Goal: Task Accomplishment & Management: Complete application form

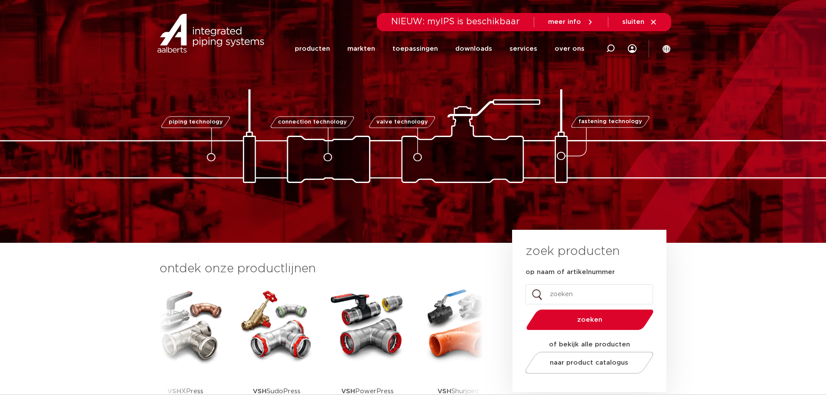
click at [572, 295] on input "op naam of artikelnummer" at bounding box center [588, 294] width 127 height 20
type input "6198324"
click at [522, 309] on button "zoeken" at bounding box center [589, 320] width 134 height 22
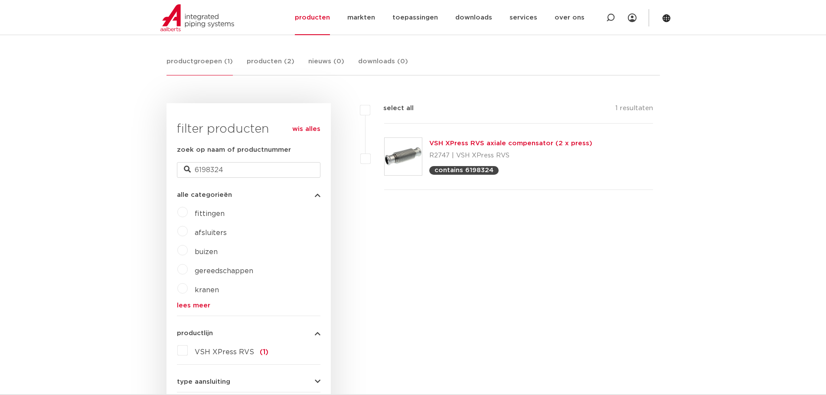
scroll to position [137, 0]
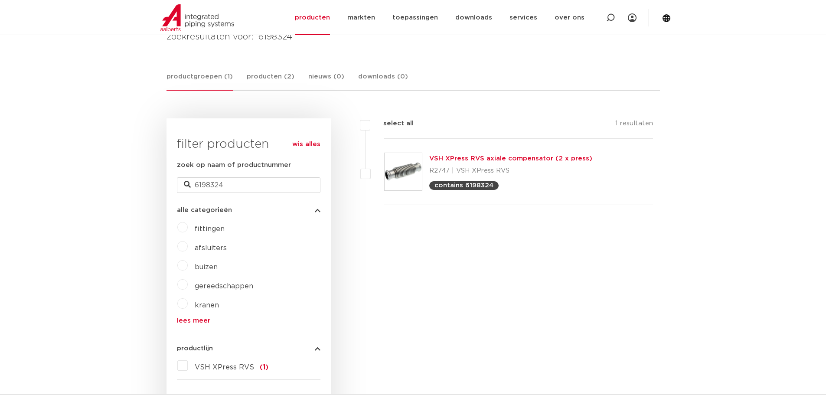
click at [461, 160] on link "VSH XPress RVS axiale compensator (2 x press)" at bounding box center [510, 158] width 163 height 7
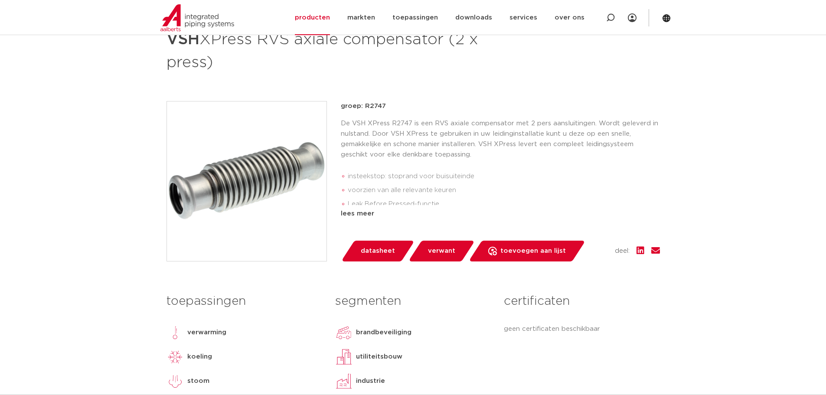
scroll to position [217, 0]
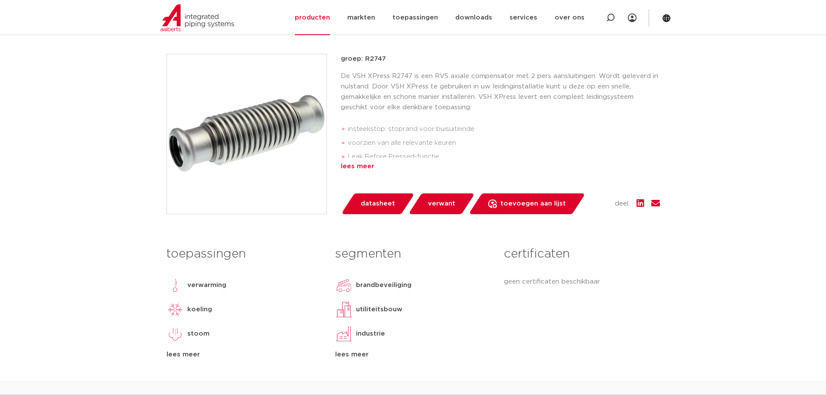
click at [360, 165] on div "lees meer" at bounding box center [500, 166] width 319 height 10
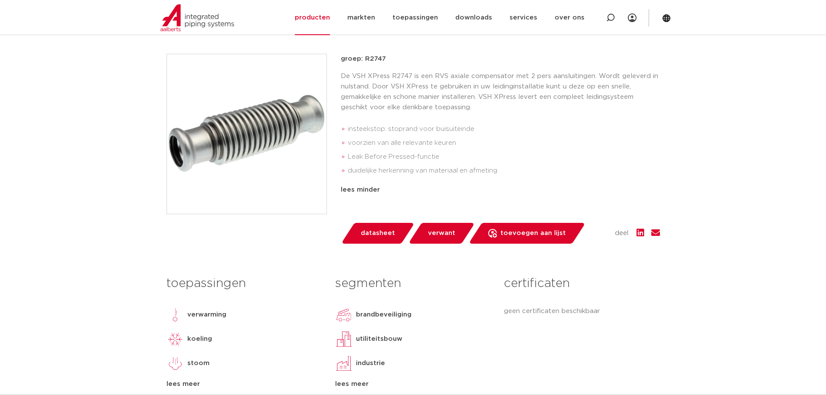
click at [371, 234] on span "datasheet" at bounding box center [378, 233] width 34 height 14
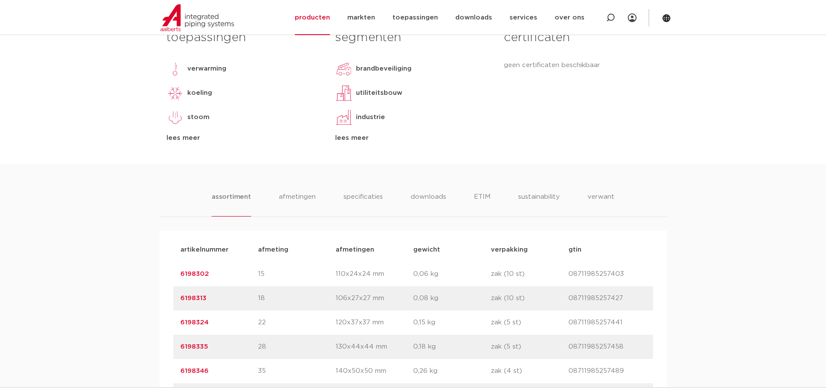
scroll to position [494, 0]
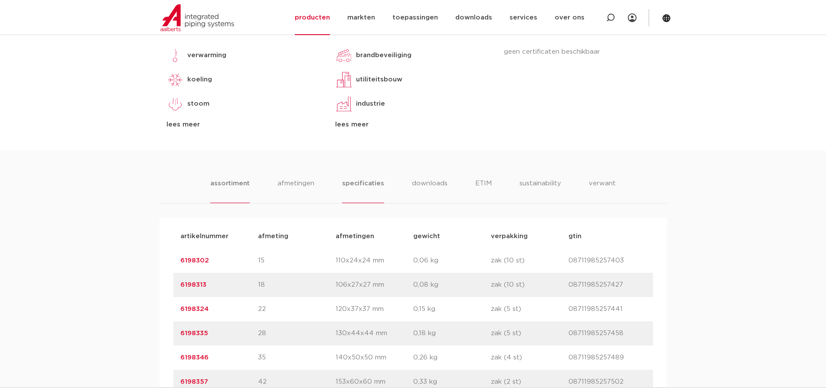
click at [359, 180] on li "specificaties" at bounding box center [363, 191] width 42 height 25
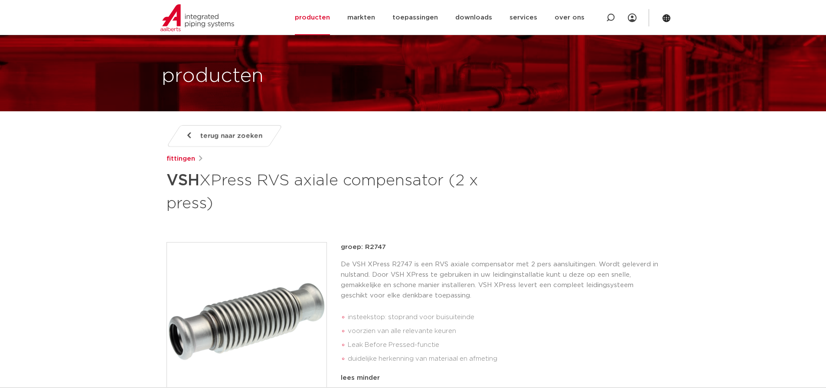
scroll to position [0, 0]
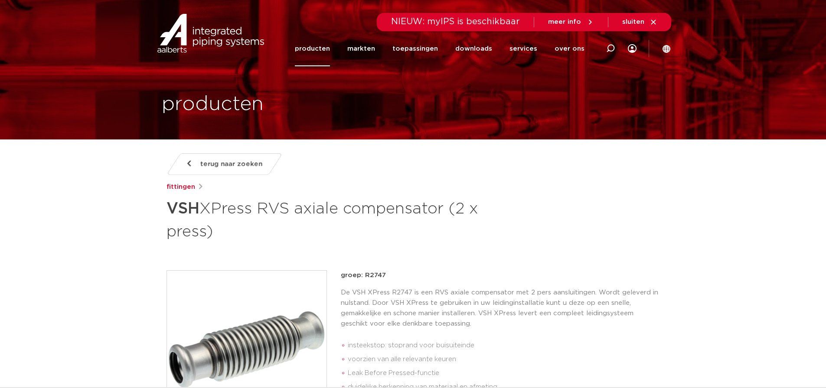
click at [572, 22] on span "meer info" at bounding box center [564, 22] width 33 height 7
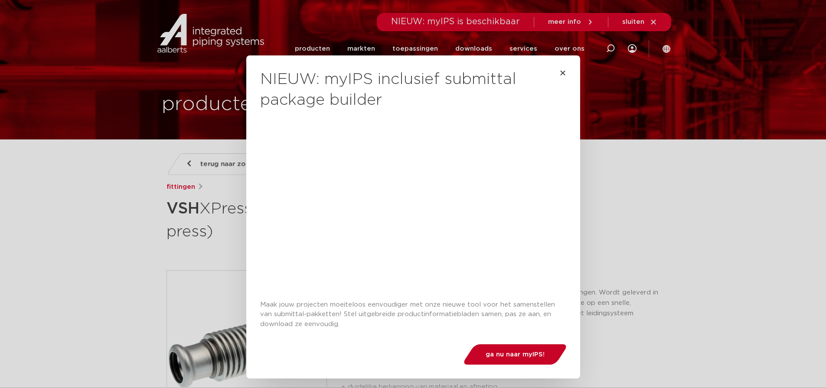
click at [498, 354] on span "ga nu naar myIPS!" at bounding box center [514, 354] width 59 height 7
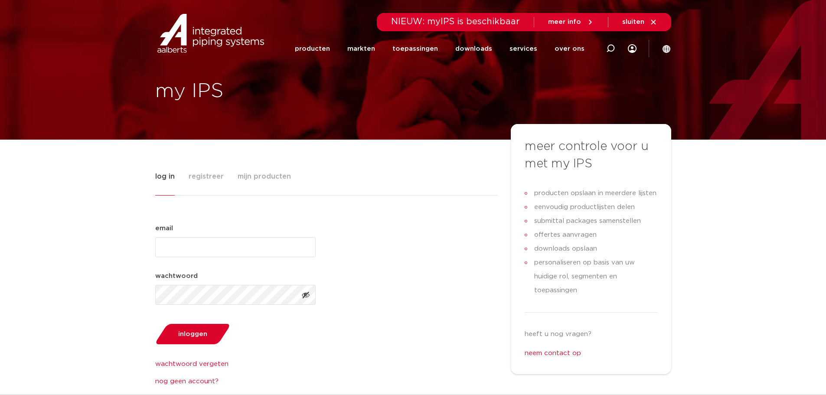
click at [179, 253] on input "email (Vereist)" at bounding box center [235, 247] width 160 height 20
type input "remko.degoede@aalberts-ips.com"
click at [189, 381] on link "nog geen account?" at bounding box center [235, 381] width 160 height 10
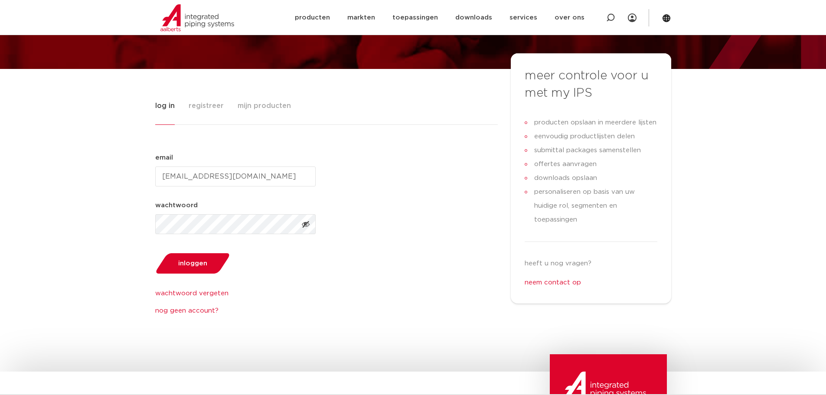
scroll to position [43, 0]
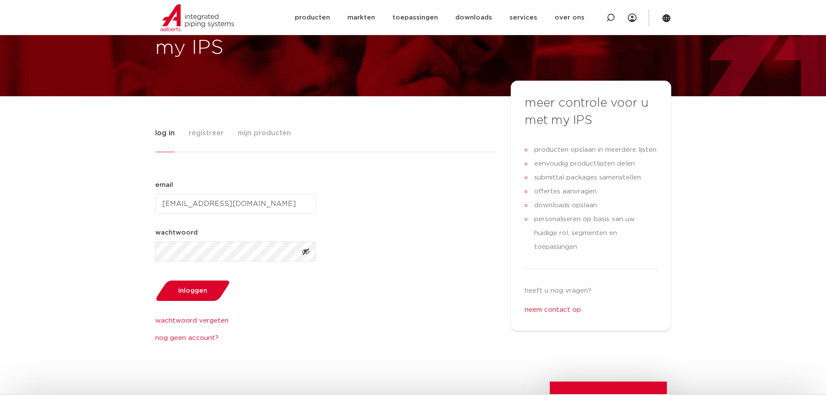
click at [185, 339] on link "nog geen account?" at bounding box center [235, 338] width 160 height 10
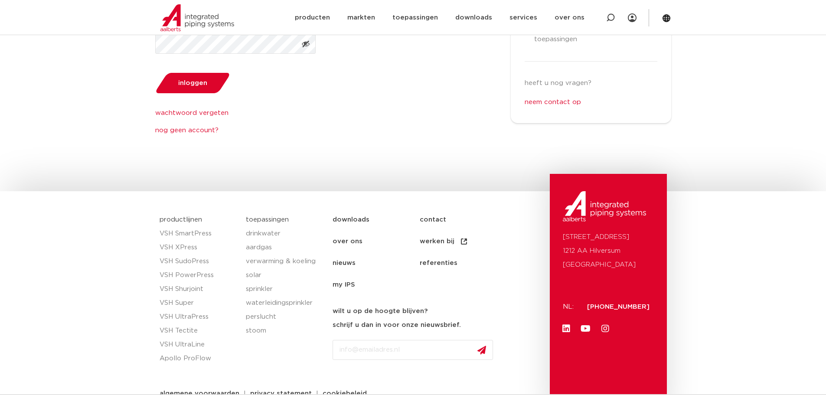
scroll to position [260, 0]
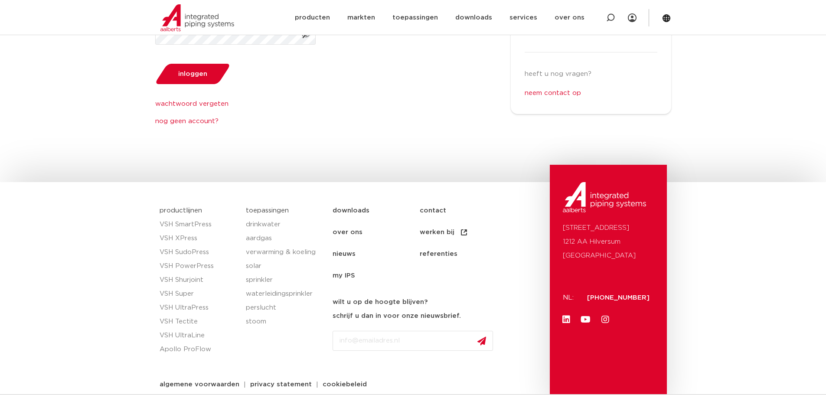
click at [190, 120] on link "nog geen account?" at bounding box center [235, 121] width 160 height 10
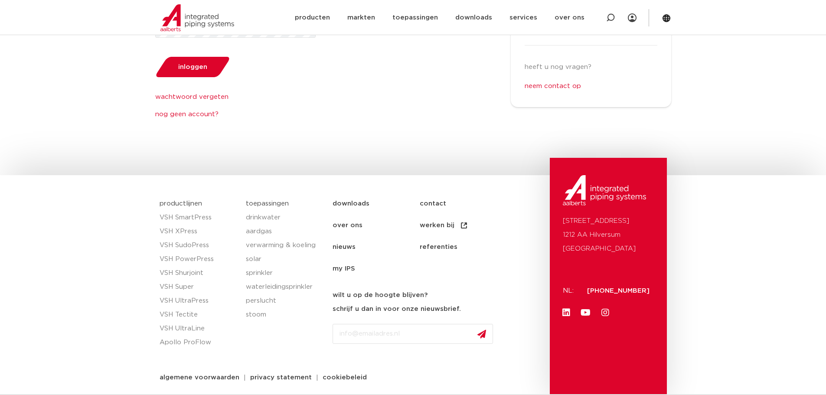
scroll to position [269, 0]
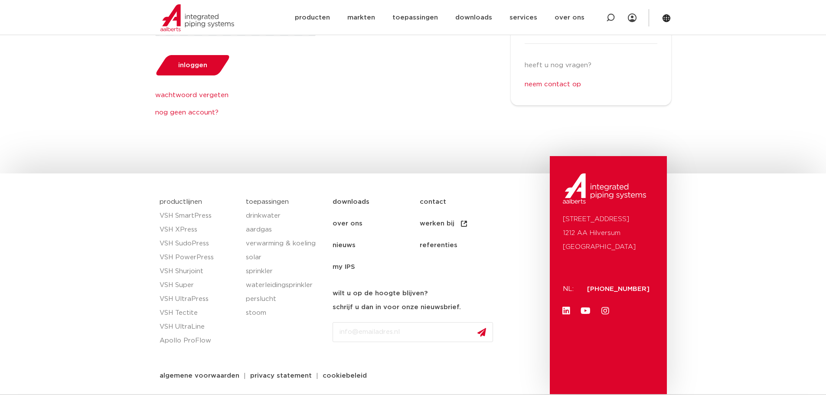
click at [348, 366] on div "cookiebeleid" at bounding box center [342, 374] width 57 height 20
drag, startPoint x: 345, startPoint y: 364, endPoint x: 344, endPoint y: 359, distance: 4.8
click at [344, 364] on div "cookiebeleid" at bounding box center [342, 374] width 57 height 20
click at [342, 333] on input "Email" at bounding box center [412, 332] width 160 height 20
click at [242, 125] on div "log in registreer mijn producten email (Vereist) remko.degoede@aalberts-ips.com…" at bounding box center [413, 22] width 516 height 302
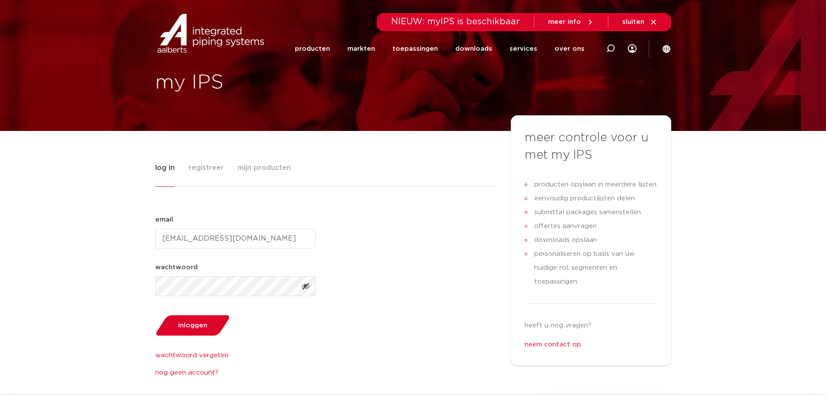
scroll to position [0, 0]
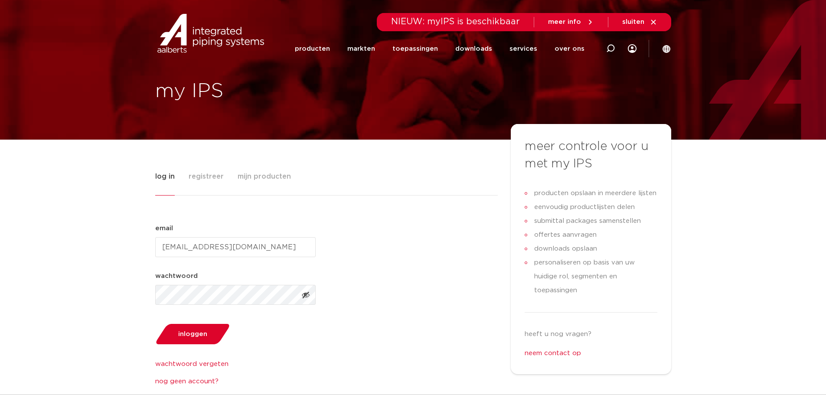
click at [652, 22] on icon at bounding box center [652, 22] width 5 height 5
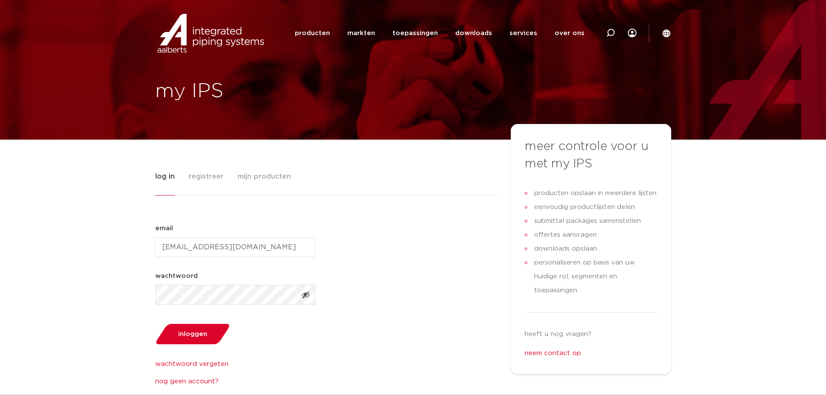
click at [204, 176] on span "registreer" at bounding box center [206, 176] width 35 height 17
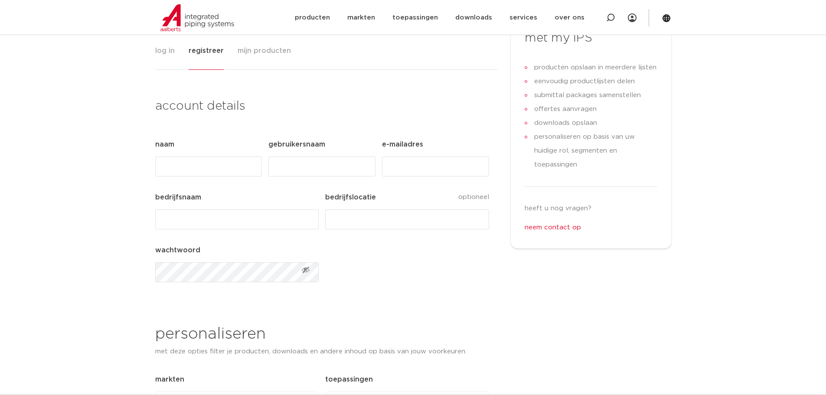
scroll to position [130, 0]
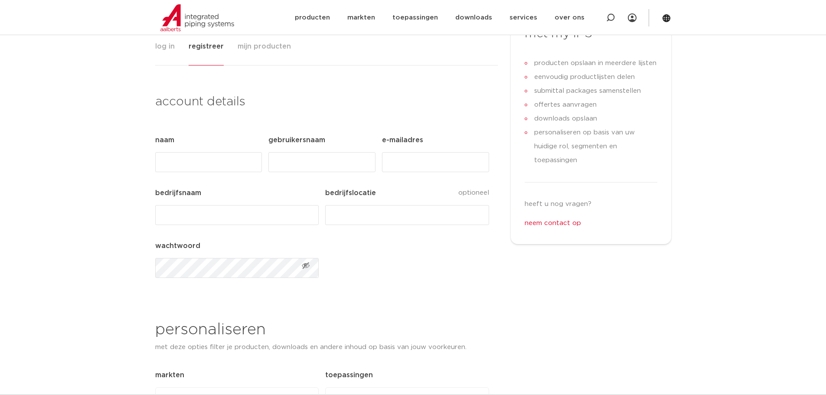
click at [184, 155] on input "Naam (Vereist)" at bounding box center [208, 162] width 107 height 20
type input "Remko de Goede"
drag, startPoint x: 225, startPoint y: 161, endPoint x: 132, endPoint y: 164, distance: 93.2
click at [137, 165] on div "log in registreer mijn producten email (Vereist) remko.degoede@aalberts-ips.com…" at bounding box center [413, 339] width 826 height 658
click at [308, 170] on input "Gebruikersnaam (Vereist)" at bounding box center [321, 162] width 107 height 20
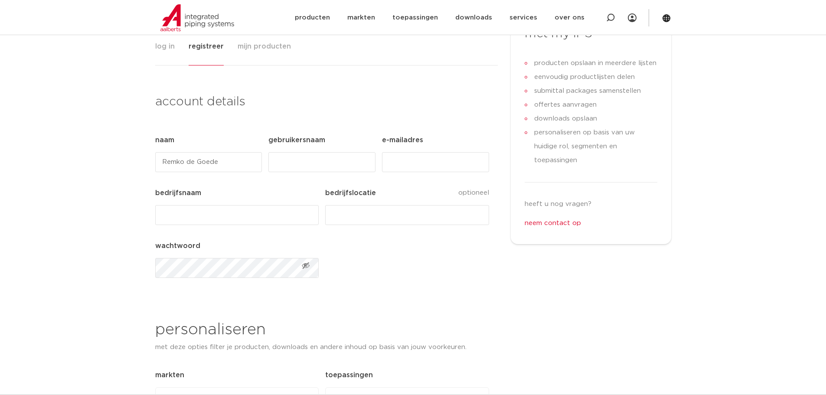
paste input "Remko de Goede"
type input "Remko de Goede"
click at [402, 159] on input "E-mailadres (Vereist)" at bounding box center [435, 162] width 107 height 20
type input "remko.degoede@aalberts-ips.com"
drag, startPoint x: 209, startPoint y: 212, endPoint x: 96, endPoint y: 211, distance: 113.1
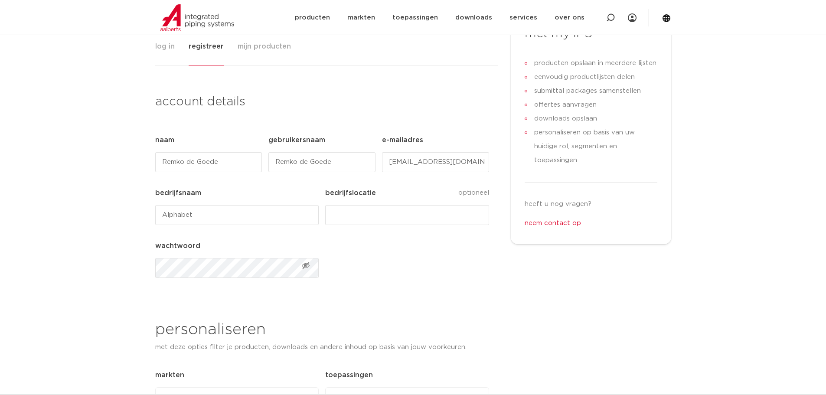
click at [111, 211] on div "log in registreer mijn producten email (Vereist) remko.degoede@aalberts-ips.com…" at bounding box center [413, 339] width 826 height 658
type input "Aalberts IPS"
click at [366, 217] on input "bedrijfslocatie" at bounding box center [406, 215] width 163 height 20
type input "Hilversum"
click at [304, 265] on span "Toon wachtwoord" at bounding box center [305, 265] width 9 height 9
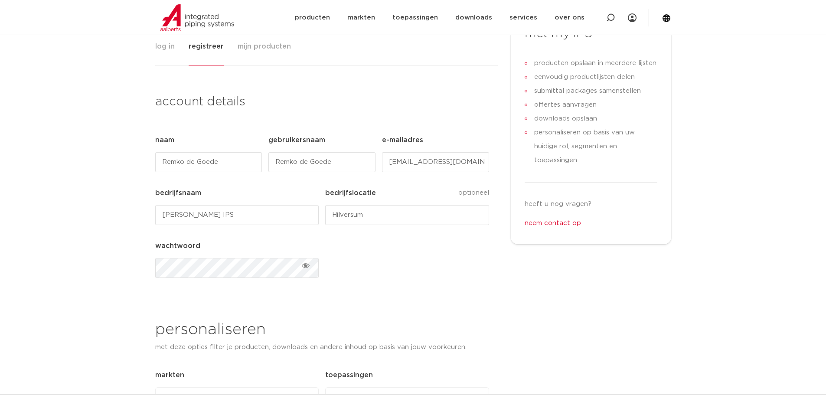
click at [304, 265] on span "Verberg wachtwoord" at bounding box center [305, 265] width 9 height 9
click at [306, 268] on span "Toon wachtwoord" at bounding box center [305, 265] width 9 height 9
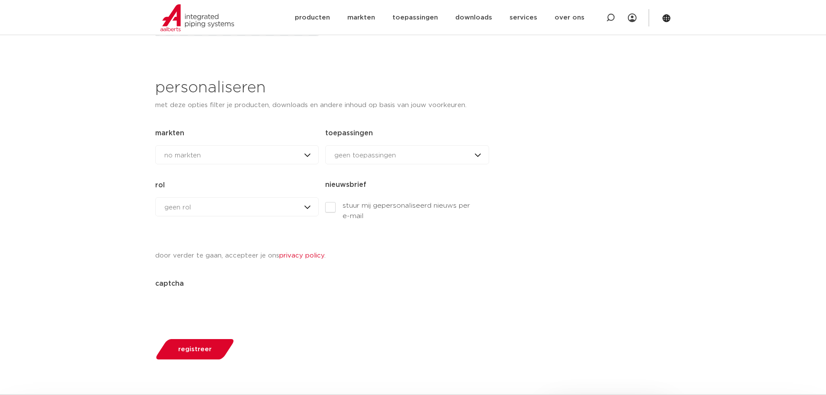
scroll to position [390, 0]
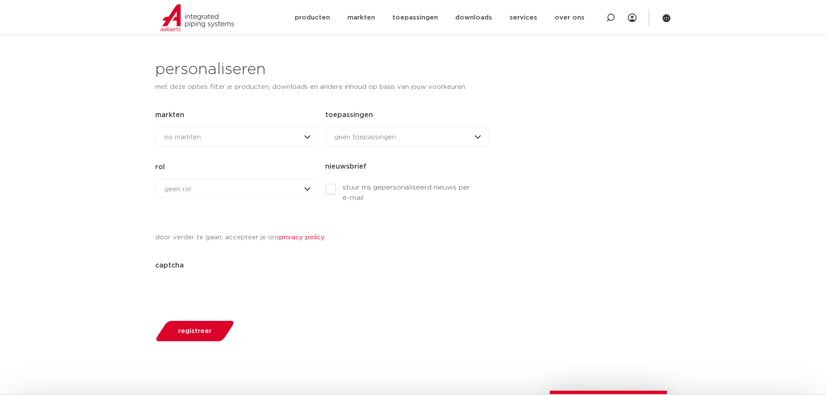
click at [307, 137] on div "no markten no markten woningbouw brandbeveiliging datacenters utiliteitsbouw in…" at bounding box center [236, 136] width 163 height 19
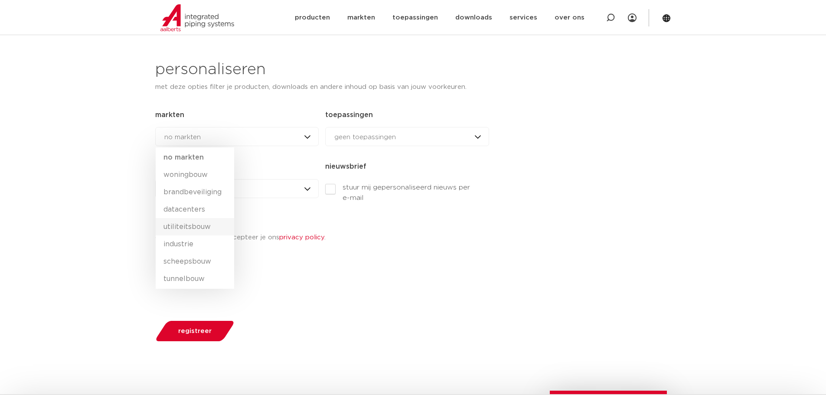
click at [187, 225] on li "utiliteitsbouw" at bounding box center [195, 226] width 78 height 17
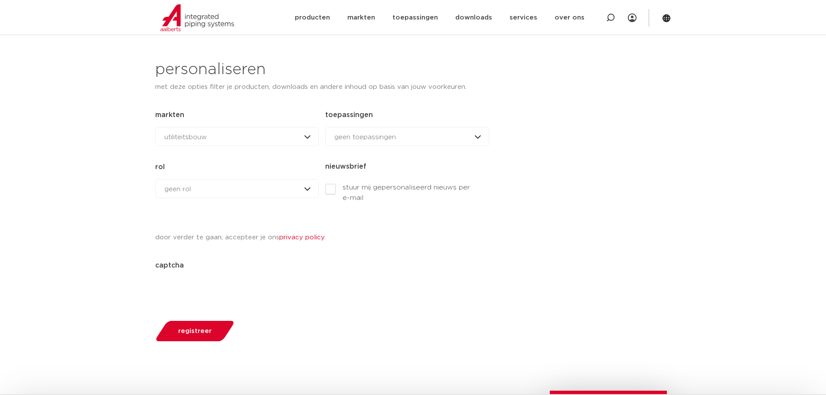
drag, startPoint x: 380, startPoint y: 137, endPoint x: 373, endPoint y: 136, distance: 7.4
click at [373, 137] on span "geen toepassingen" at bounding box center [365, 137] width 62 height 7
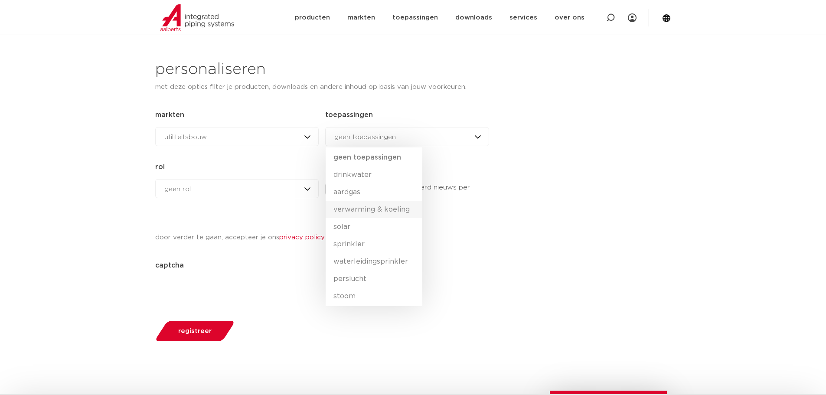
click at [385, 209] on li "verwarming & koeling" at bounding box center [373, 209] width 97 height 17
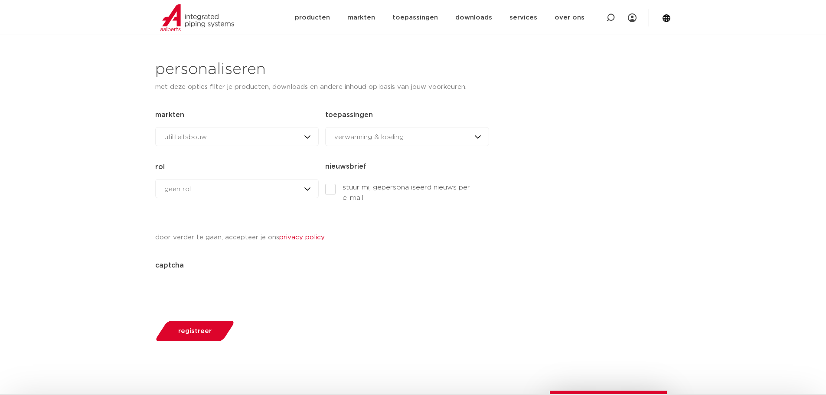
click at [310, 188] on div "geen rol geen rol geen rol installateur ingenieur reseller andere rol" at bounding box center [236, 188] width 163 height 19
click at [184, 228] on li "geen rol" at bounding box center [185, 226] width 59 height 17
click at [328, 187] on label "stuur mij gepersonaliseerd nieuws per e-mail" at bounding box center [400, 192] width 150 height 21
click at [483, 179] on input "stuur mij gepersonaliseerd nieuws per e-mail" at bounding box center [486, 177] width 6 height 6
checkbox input "true"
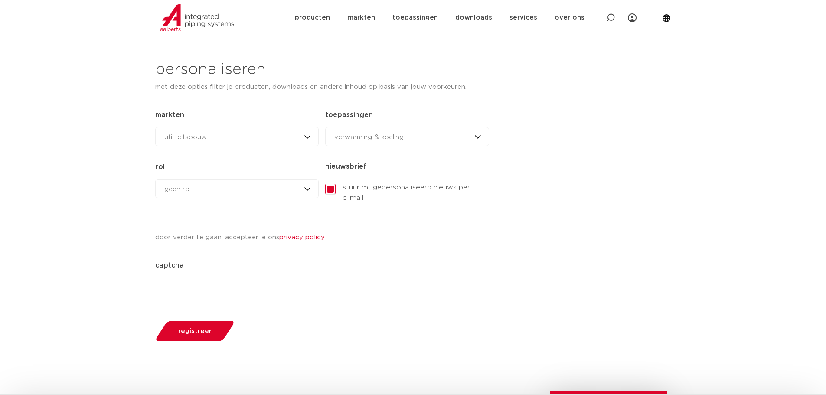
click at [200, 329] on span "registreer" at bounding box center [194, 331] width 33 height 7
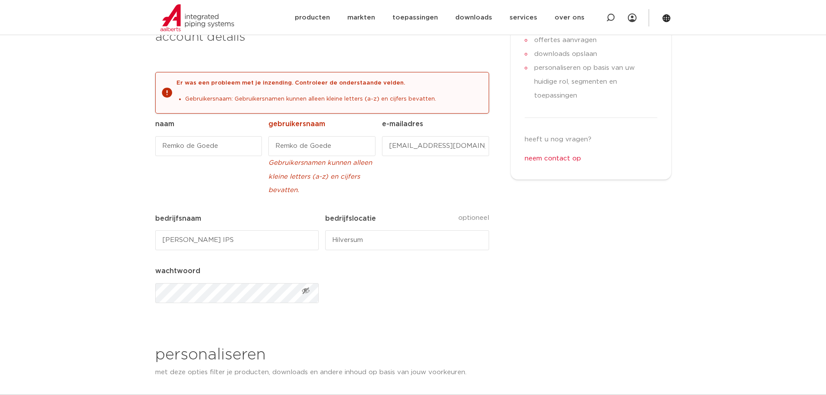
scroll to position [180, 0]
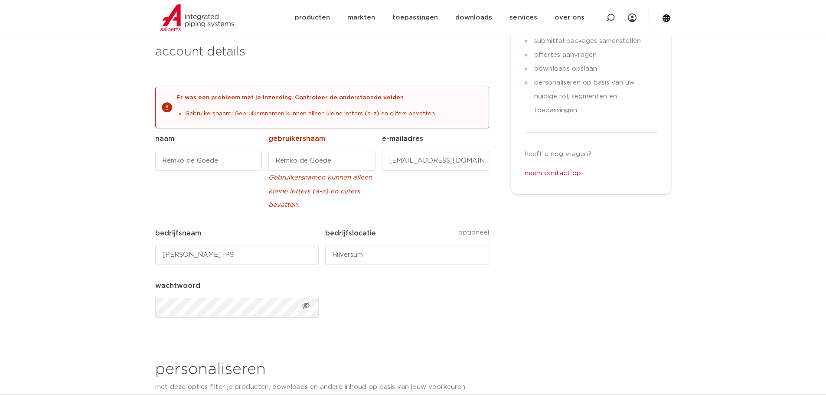
drag, startPoint x: 343, startPoint y: 159, endPoint x: 210, endPoint y: 155, distance: 132.7
click at [216, 155] on div "Phone Dit veld is bedoeld voor validatiedoeleinden en moet niet worden gewijzig…" at bounding box center [322, 357] width 334 height 450
type input "remkodegoede"
click at [306, 305] on span "Toon wachtwoord" at bounding box center [305, 305] width 9 height 9
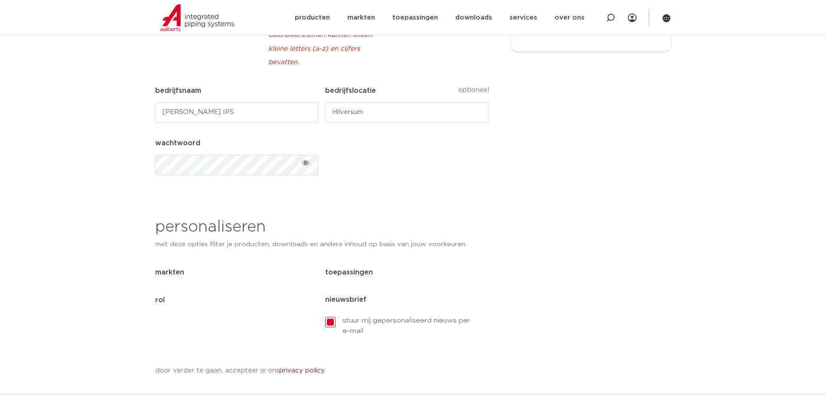
scroll to position [397, 0]
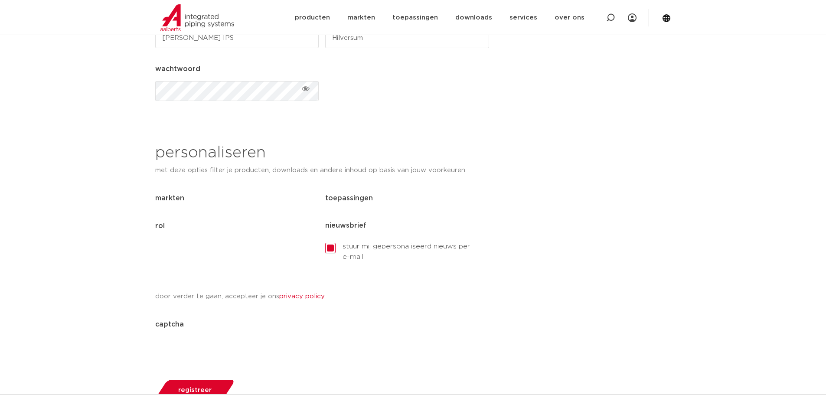
click at [190, 387] on span "registreer" at bounding box center [194, 390] width 33 height 7
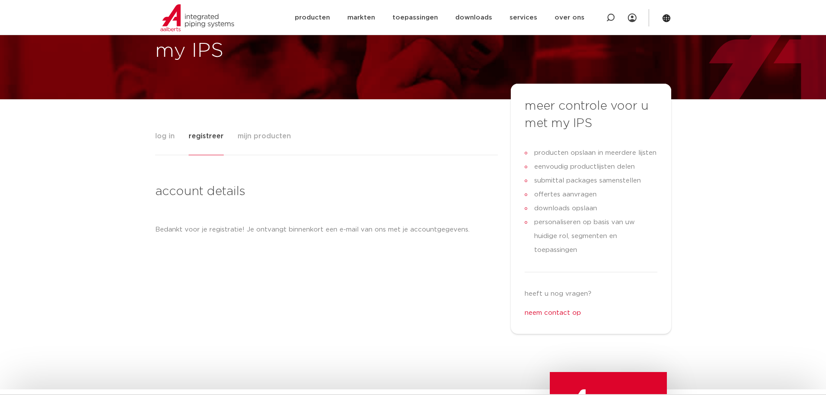
scroll to position [0, 0]
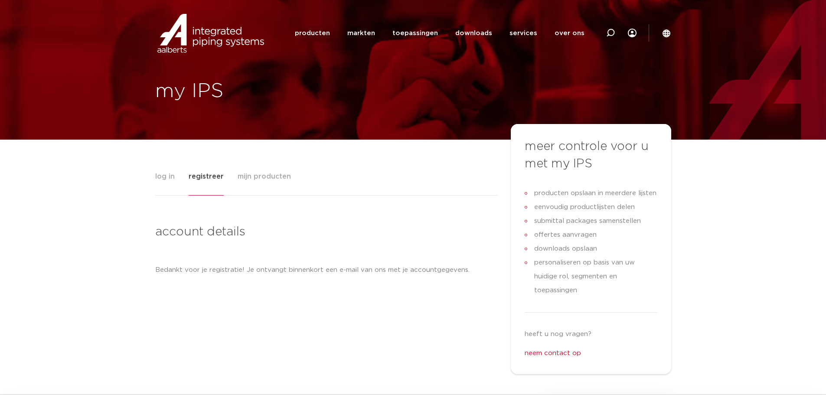
click at [163, 179] on span "log in" at bounding box center [165, 176] width 20 height 17
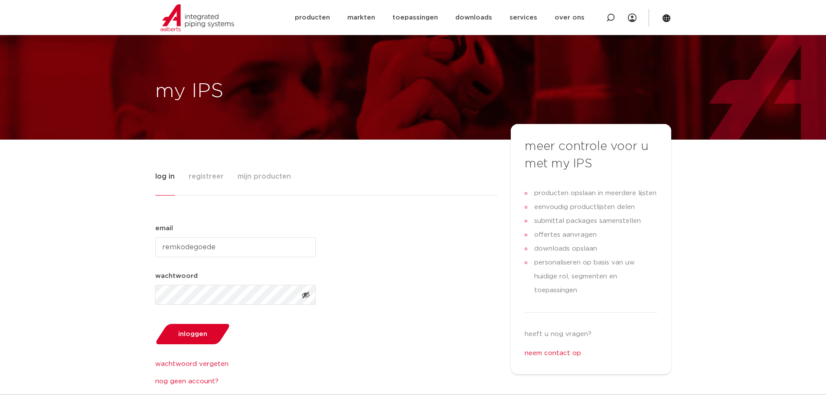
scroll to position [43, 0]
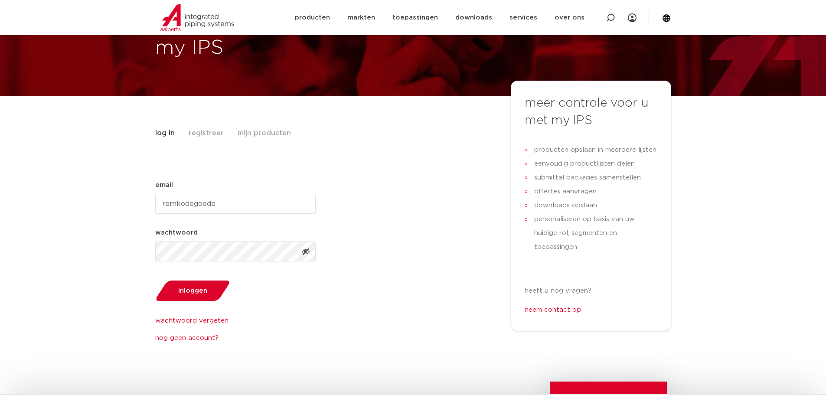
click at [305, 253] on span "Toon wachtwoord" at bounding box center [305, 251] width 9 height 9
click at [205, 293] on span "inloggen" at bounding box center [192, 290] width 29 height 7
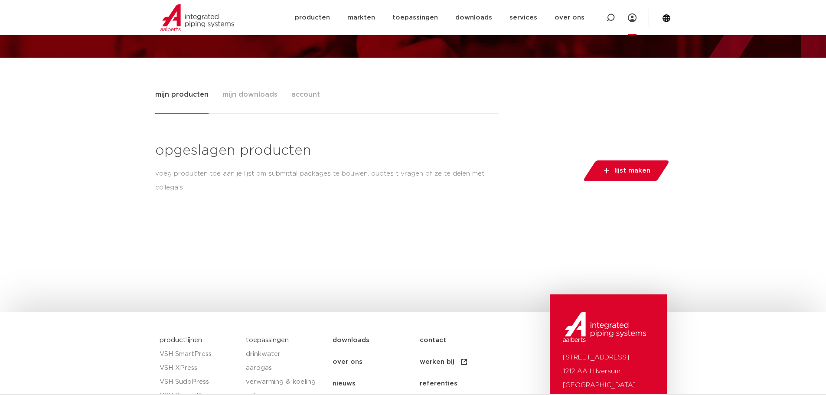
scroll to position [87, 0]
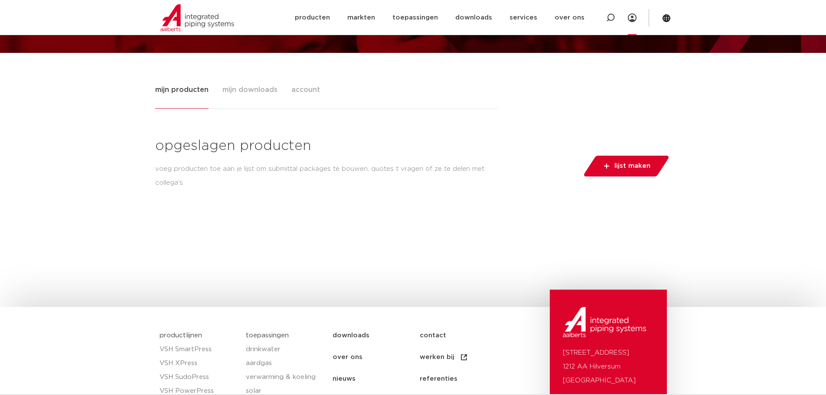
click at [619, 162] on span "lijst maken" at bounding box center [632, 166] width 36 height 14
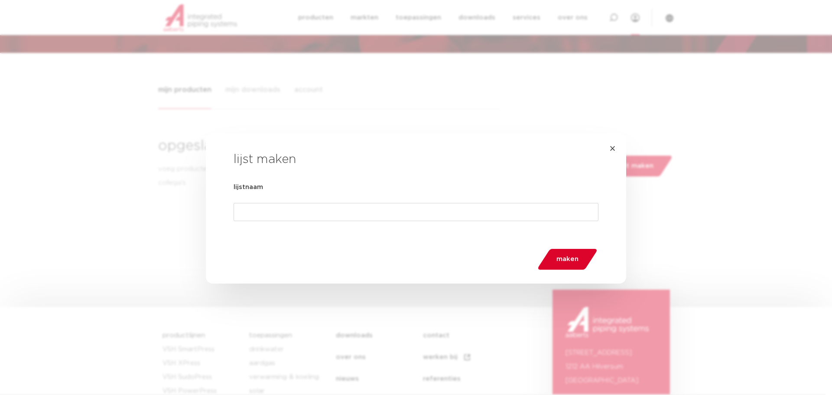
click at [264, 211] on input "lijstnaam" at bounding box center [416, 212] width 365 height 18
type input "test"
click at [563, 257] on span "maken" at bounding box center [567, 259] width 22 height 14
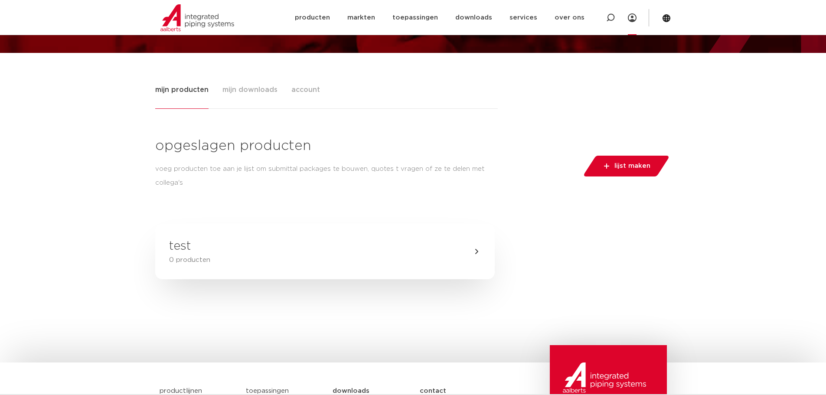
click at [477, 254] on div "Tabs. Open items met enter of spatie, sluit af met escape en navigeer met de pi…" at bounding box center [476, 251] width 9 height 9
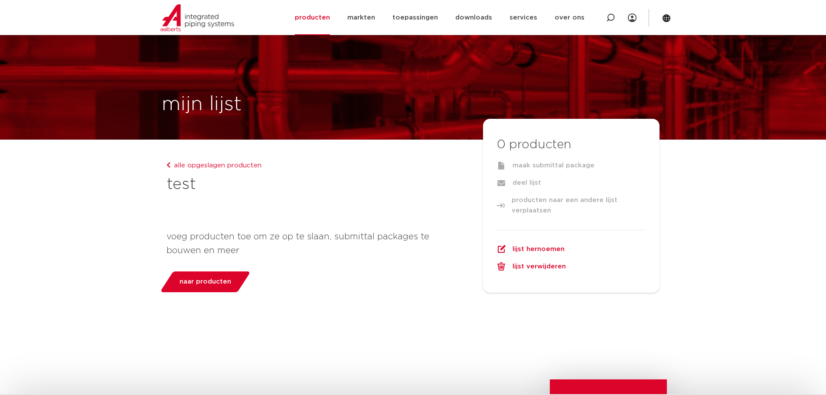
scroll to position [43, 0]
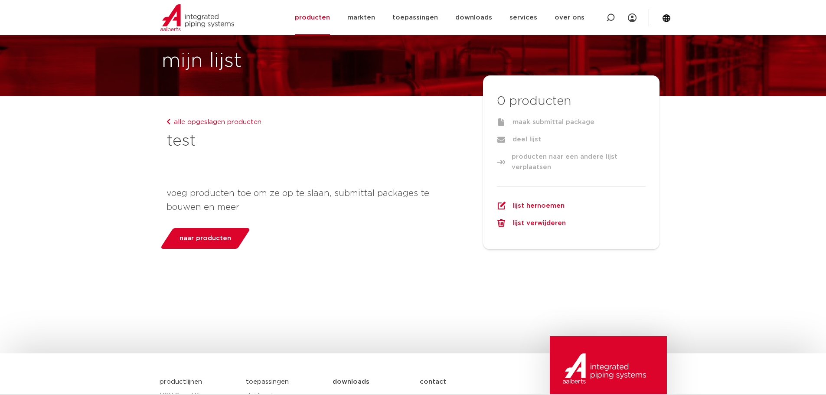
click at [187, 241] on span "naar producten" at bounding box center [205, 238] width 52 height 14
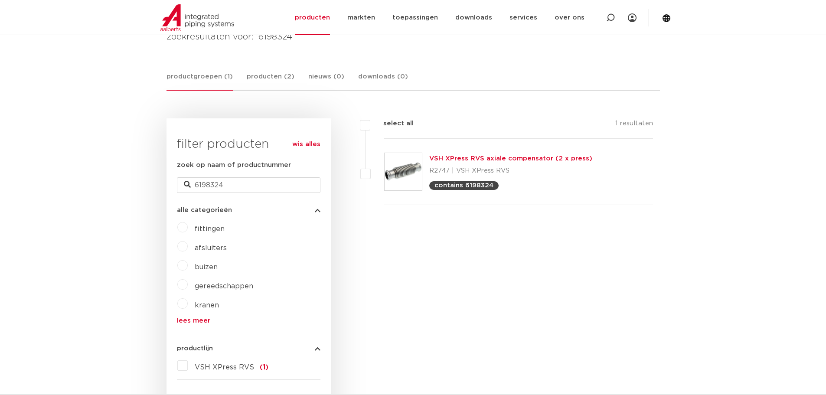
click at [414, 169] on img at bounding box center [402, 171] width 37 height 37
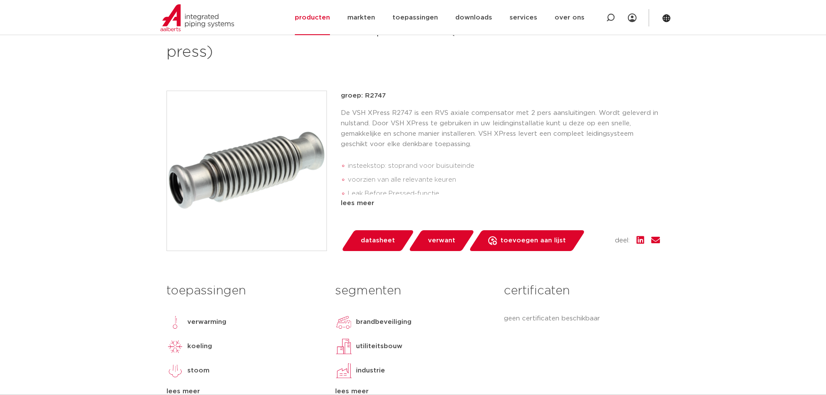
scroll to position [217, 0]
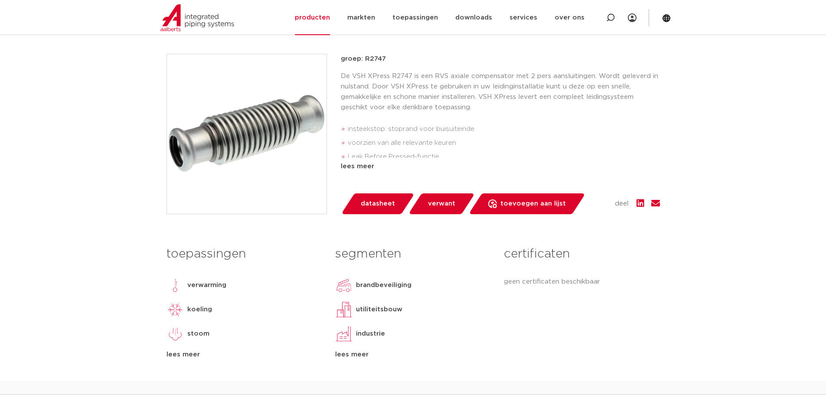
click at [521, 200] on span "toevoegen aan lijst" at bounding box center [532, 204] width 65 height 14
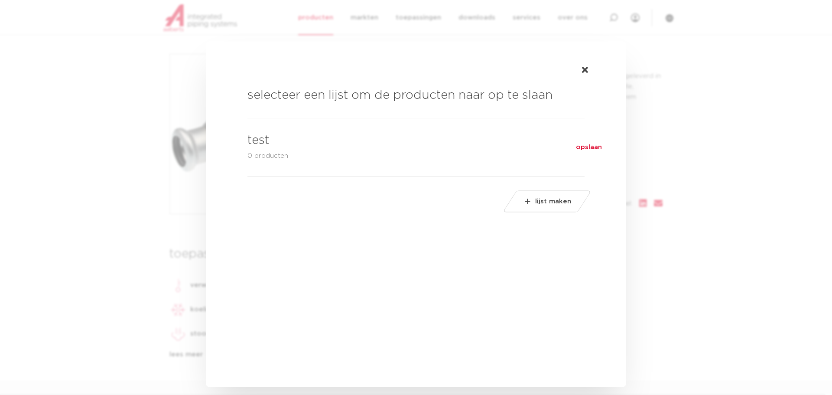
click at [347, 140] on link "test 0 producten opslaan" at bounding box center [415, 147] width 337 height 59
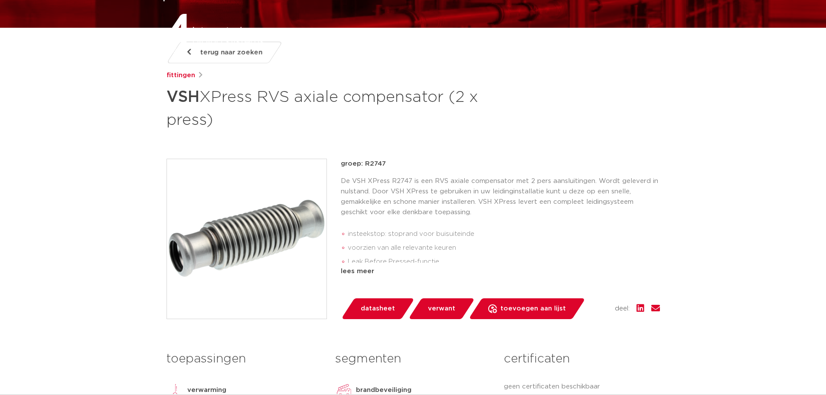
scroll to position [0, 0]
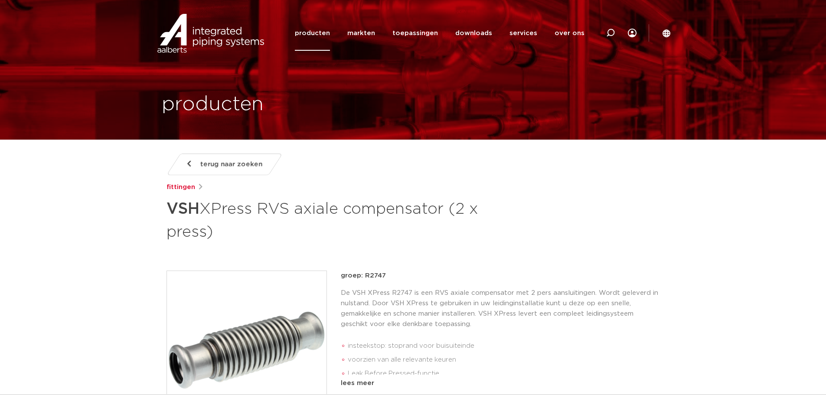
click at [318, 28] on link "producten" at bounding box center [312, 33] width 35 height 35
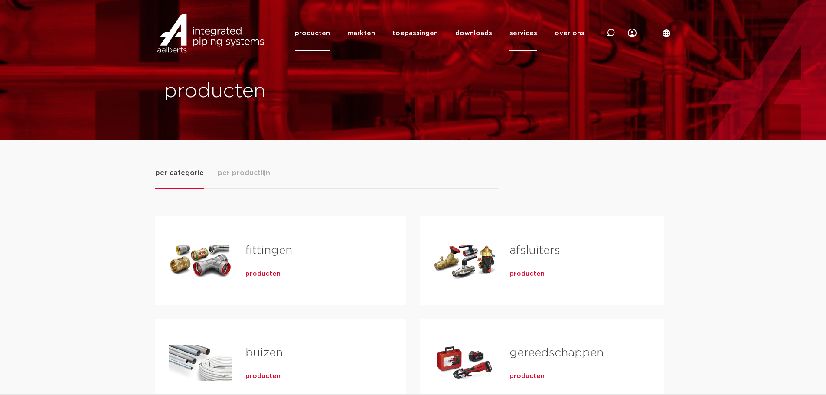
click at [528, 35] on link "services" at bounding box center [523, 33] width 28 height 35
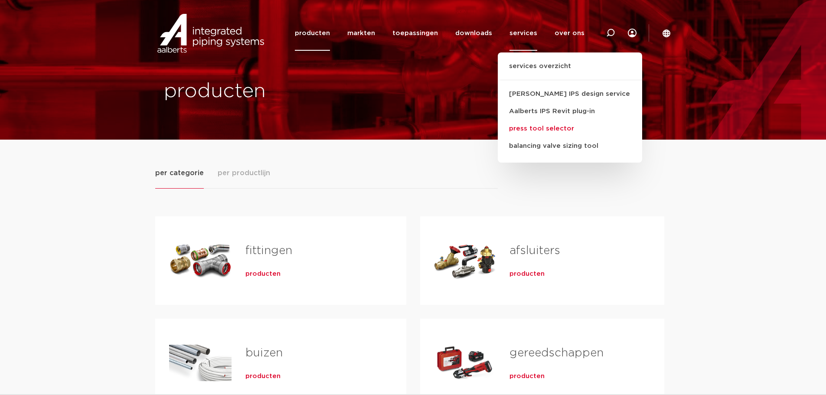
click at [538, 129] on link "press tool selector" at bounding box center [570, 128] width 144 height 17
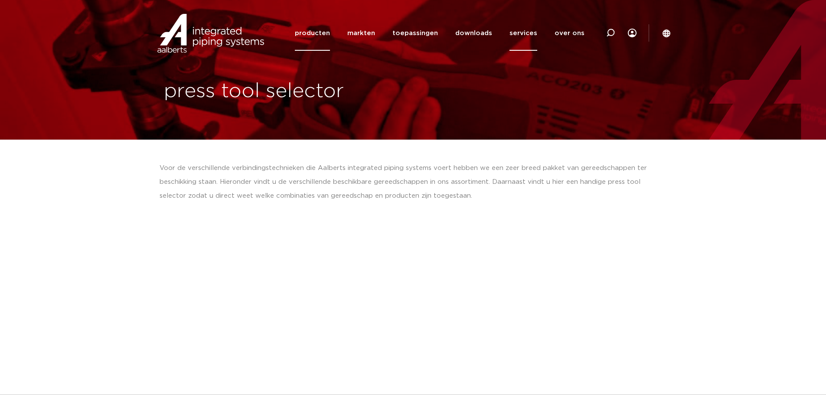
click at [324, 26] on link "producten" at bounding box center [312, 33] width 35 height 35
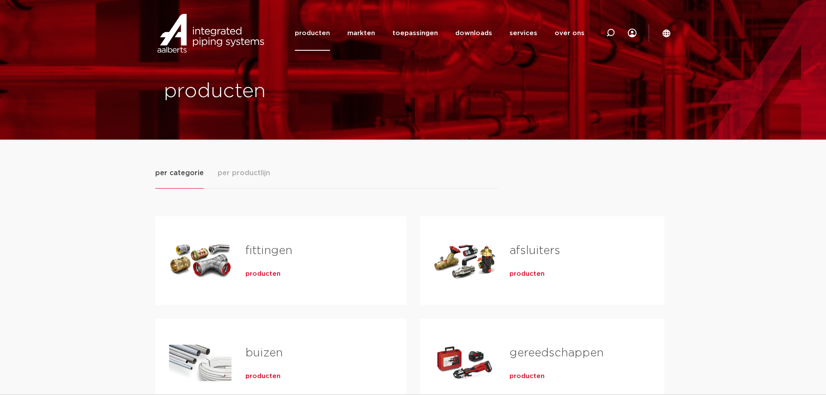
click at [310, 33] on link "producten" at bounding box center [312, 33] width 35 height 35
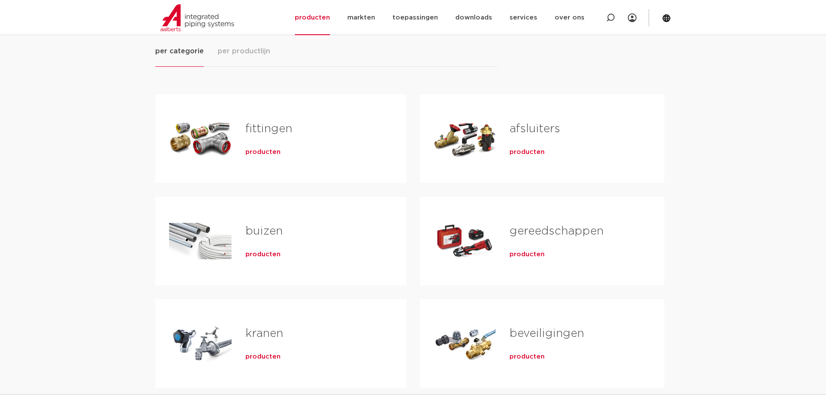
scroll to position [87, 0]
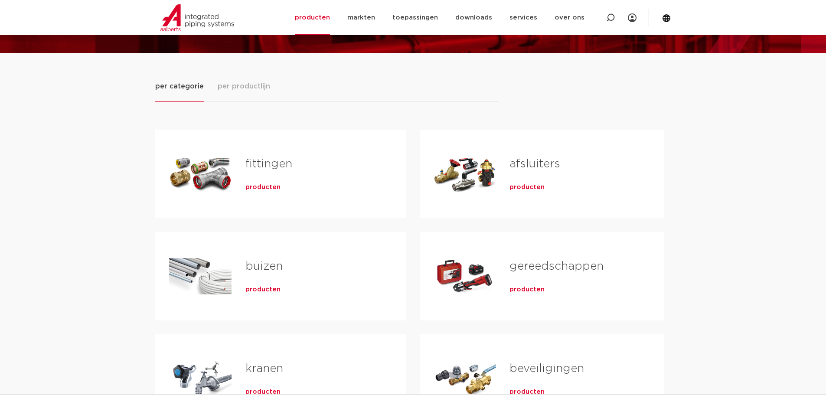
click at [244, 86] on span "per productlijn" at bounding box center [244, 86] width 52 height 10
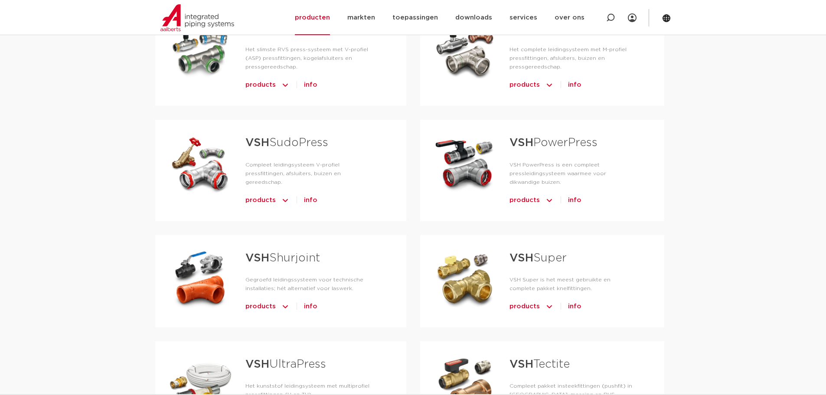
scroll to position [217, 0]
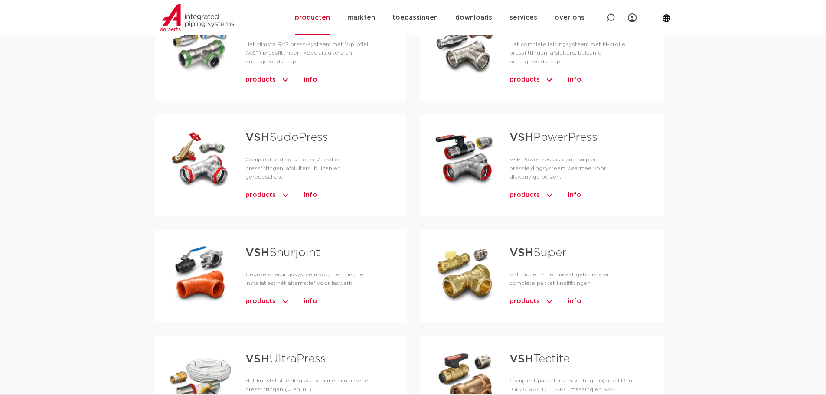
click at [532, 254] on strong "VSH" at bounding box center [521, 252] width 24 height 11
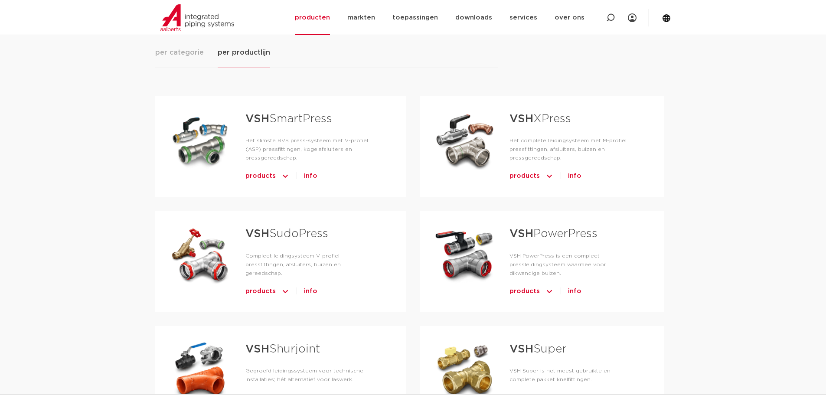
scroll to position [130, 0]
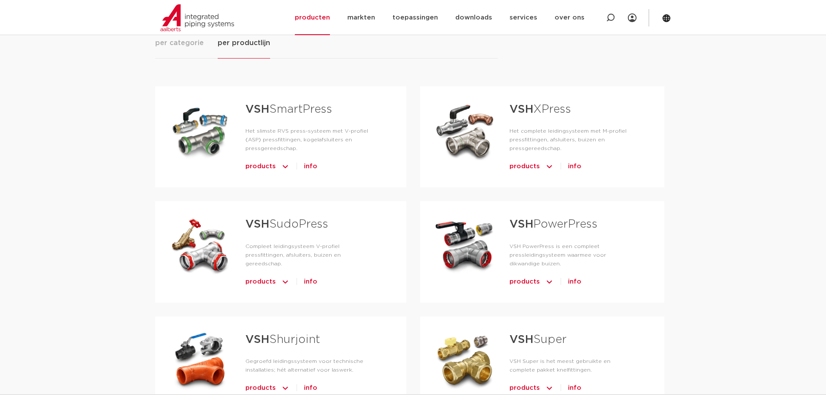
click at [269, 219] on strong "VSH" at bounding box center [257, 223] width 24 height 11
click at [550, 229] on link "VSH PowerPress" at bounding box center [553, 223] width 88 height 11
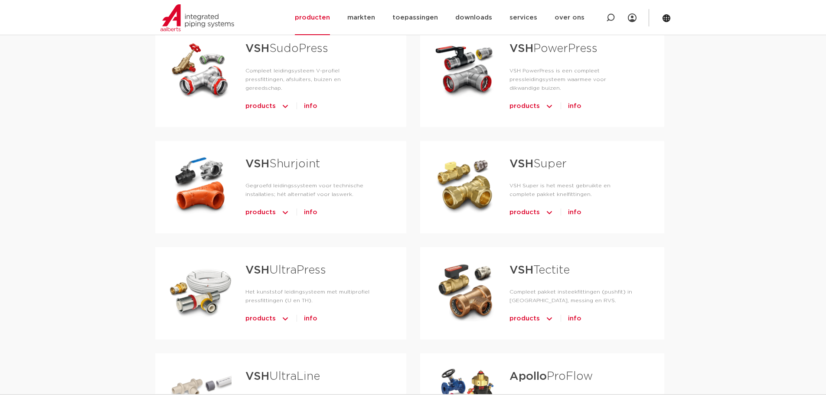
scroll to position [433, 0]
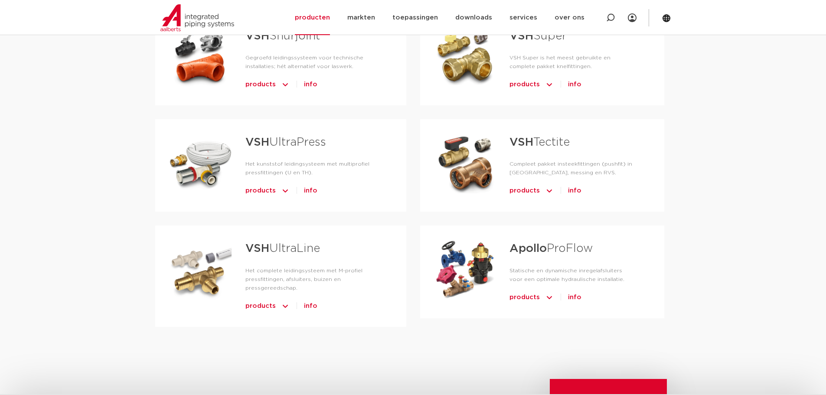
click at [551, 250] on link "Apollo ProFlow" at bounding box center [550, 248] width 83 height 11
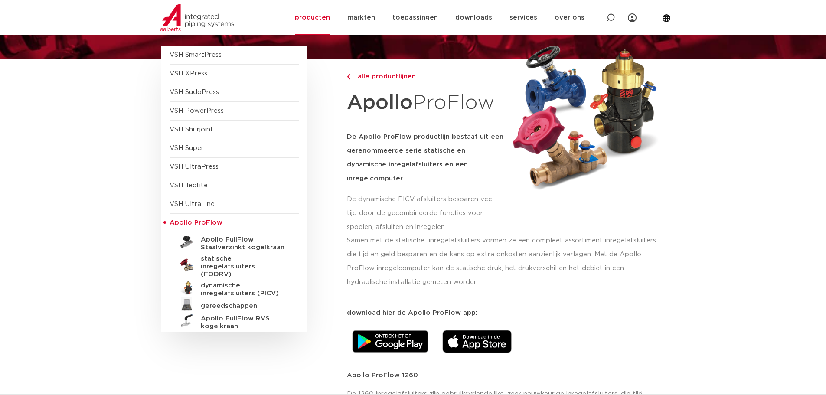
scroll to position [87, 0]
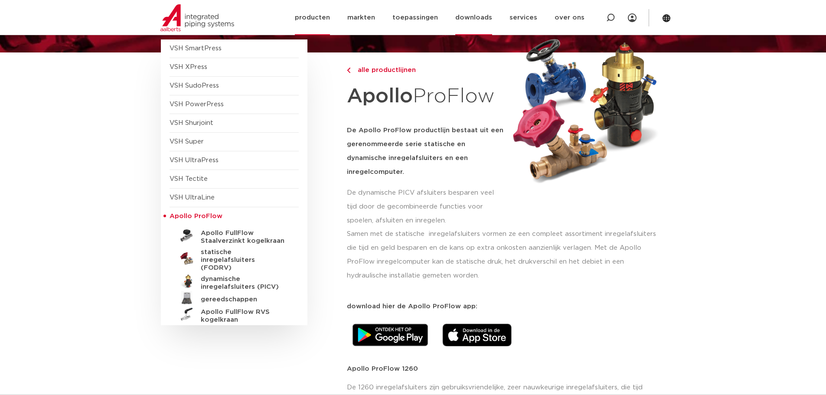
click at [488, 16] on link "downloads" at bounding box center [473, 17] width 37 height 35
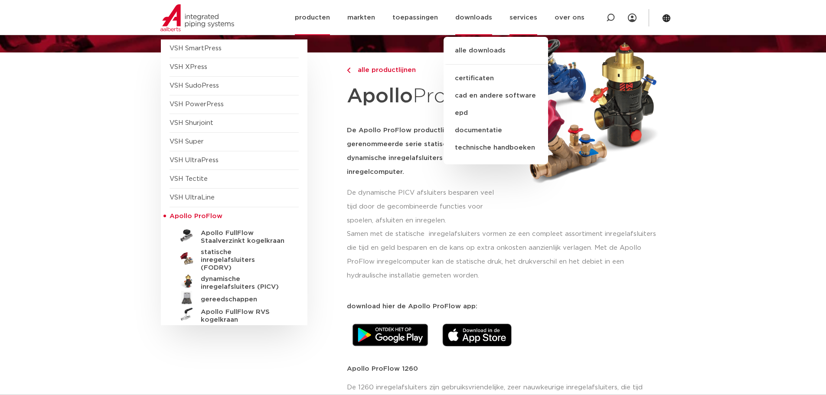
click at [531, 18] on link "services" at bounding box center [523, 17] width 28 height 35
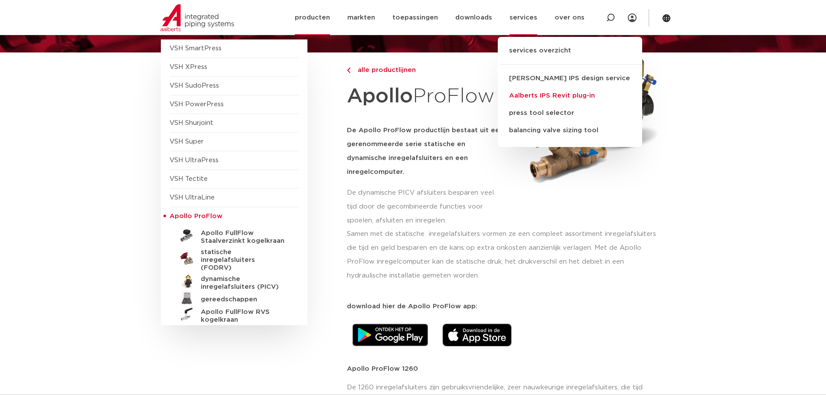
click at [546, 94] on link "Aalberts IPS Revit plug-in" at bounding box center [570, 95] width 144 height 17
